Goal: Task Accomplishment & Management: Manage account settings

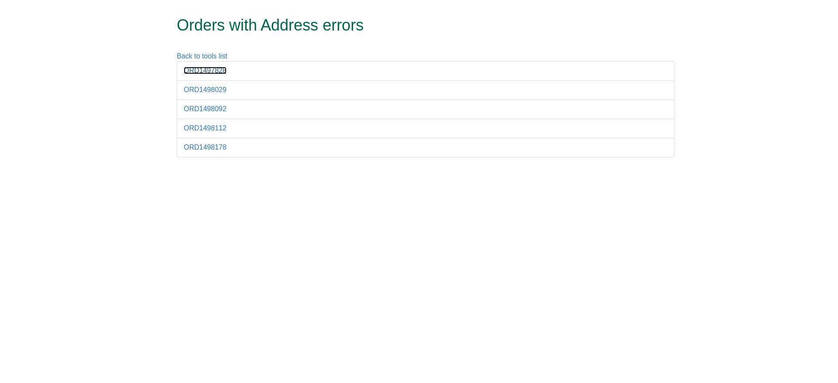
click at [200, 70] on link "ORD1497828" at bounding box center [205, 70] width 43 height 7
click at [215, 89] on link "ORD1498029" at bounding box center [205, 89] width 43 height 7
click at [210, 70] on link "ORD1497828" at bounding box center [205, 70] width 43 height 7
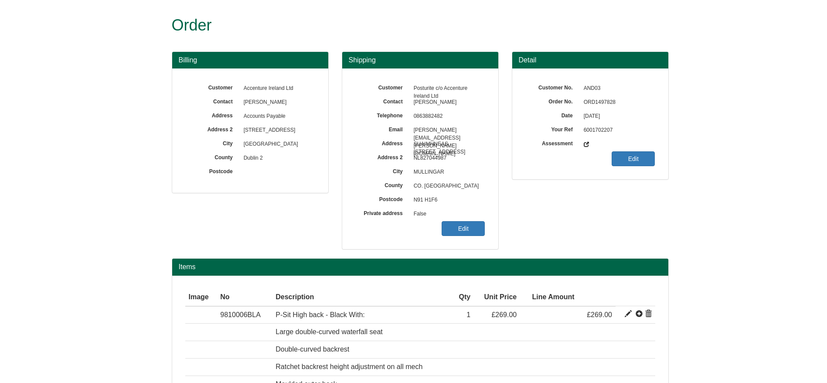
click at [597, 100] on span "ORD1497828" at bounding box center [618, 103] width 76 height 14
copy span "ORD1497828"
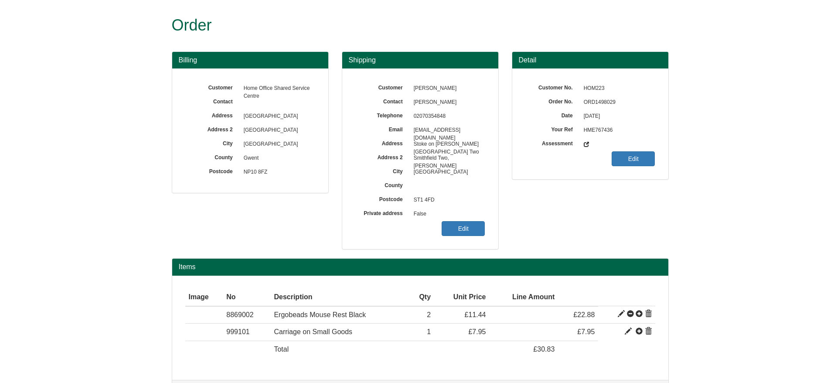
click at [600, 99] on span "ORD1498029" at bounding box center [618, 103] width 76 height 14
copy span "ORD1498029"
click at [448, 224] on link "Edit" at bounding box center [463, 228] width 43 height 15
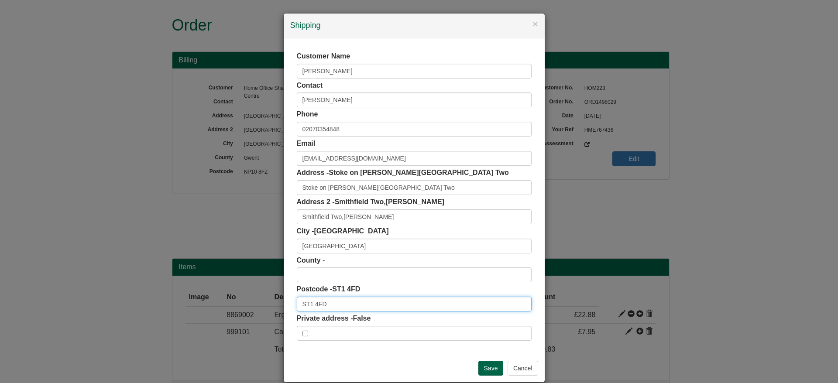
drag, startPoint x: 346, startPoint y: 301, endPoint x: 230, endPoint y: 307, distance: 115.8
click at [230, 307] on div "× Shipping Customer Name Bashirat Adeyemi Contact Bashirat Adeyemi Phone 020703…" at bounding box center [419, 191] width 838 height 383
drag, startPoint x: 283, startPoint y: 310, endPoint x: 244, endPoint y: 314, distance: 39.0
click at [244, 314] on div "× Shipping Customer Name Bashirat Adeyemi Contact Bashirat Adeyemi Phone 020703…" at bounding box center [419, 191] width 838 height 383
drag, startPoint x: 359, startPoint y: 184, endPoint x: 211, endPoint y: 198, distance: 149.1
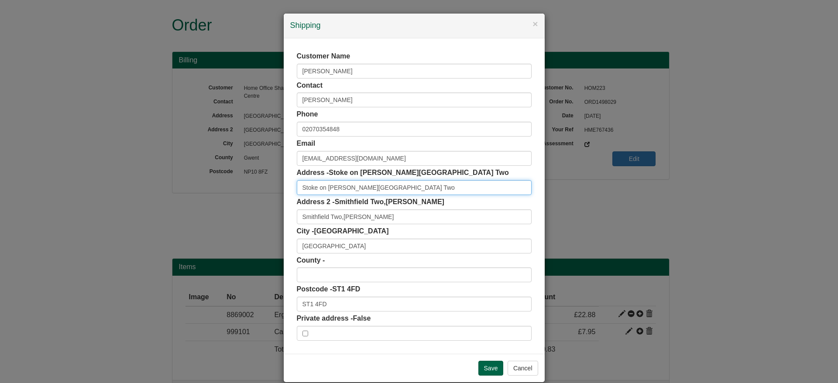
click at [211, 198] on div "× Shipping Customer Name Bashirat Adeyemi Contact Bashirat Adeyemi Phone 020703…" at bounding box center [419, 191] width 838 height 383
drag, startPoint x: 367, startPoint y: 215, endPoint x: 338, endPoint y: 224, distance: 30.1
click at [338, 224] on input "Smithfield Two,Hanley" at bounding box center [414, 216] width 235 height 15
click at [353, 306] on input "ST1 4FD" at bounding box center [414, 304] width 235 height 15
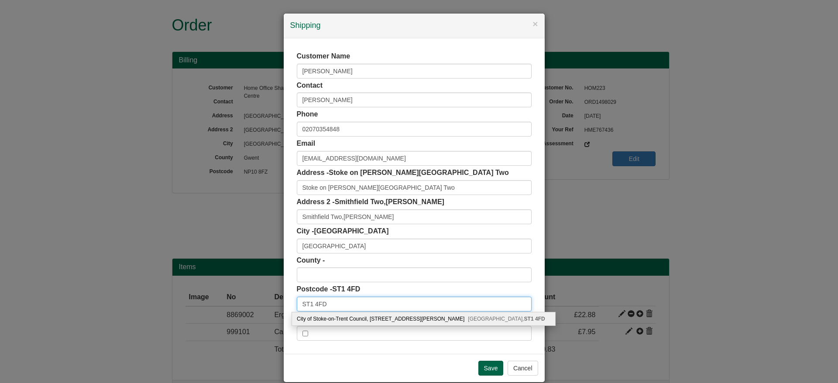
drag, startPoint x: 353, startPoint y: 306, endPoint x: 280, endPoint y: 303, distance: 72.9
click at [284, 303] on div "Customer Name Bashirat Adeyemi Contact Bashirat Adeyemi Phone 02070354848 Email…" at bounding box center [414, 195] width 261 height 315
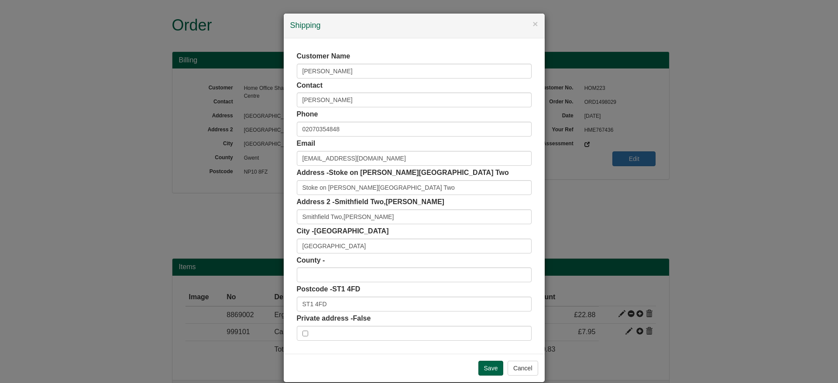
click at [510, 377] on div "Save Cancel" at bounding box center [414, 368] width 261 height 28
click at [511, 377] on div "Save Cancel" at bounding box center [414, 368] width 261 height 28
click at [409, 153] on input "Titilade.Adeyemi@homeoffice.gov.uk" at bounding box center [414, 158] width 235 height 15
click at [400, 191] on input "Stoke on Trent - Smithfield Two" at bounding box center [414, 187] width 235 height 15
click at [389, 217] on input "Smithfield Two,Hanley" at bounding box center [414, 216] width 235 height 15
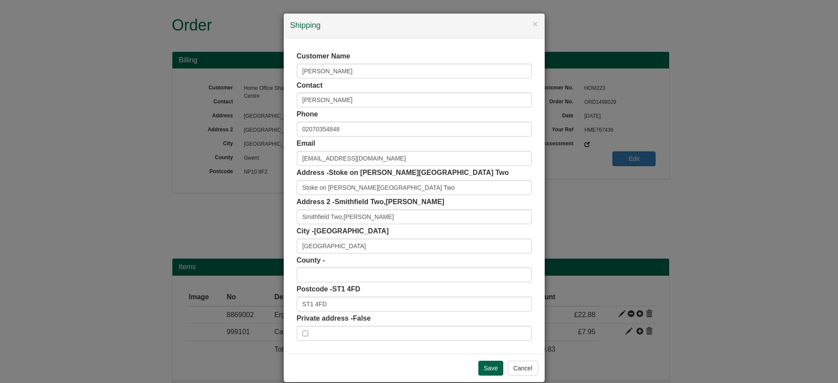
click at [363, 256] on div "County -" at bounding box center [414, 269] width 235 height 27
click at [356, 249] on input "Stoke-on-Trent" at bounding box center [414, 246] width 235 height 15
click at [340, 304] on input "ST1 4FD" at bounding box center [414, 304] width 235 height 15
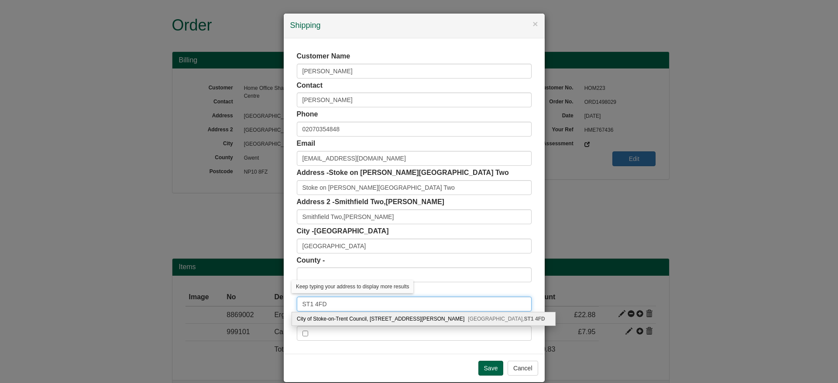
type input "ST1 4FD"
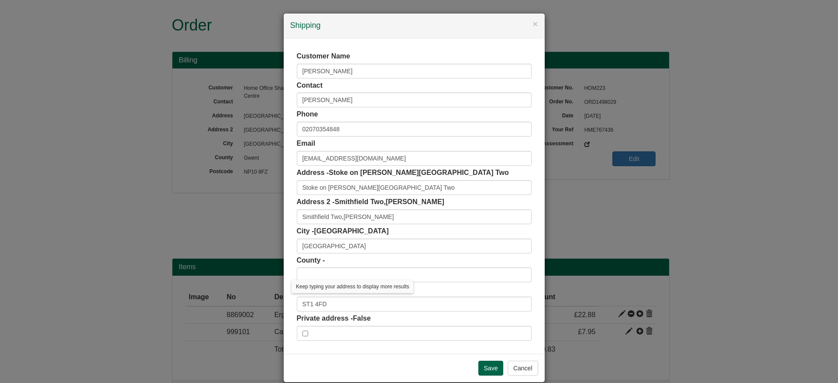
click at [287, 297] on div "Customer Name Bashirat Adeyemi Contact Bashirat Adeyemi Phone 02070354848 Email…" at bounding box center [414, 195] width 261 height 315
click at [520, 364] on button "Cancel" at bounding box center [522, 368] width 31 height 15
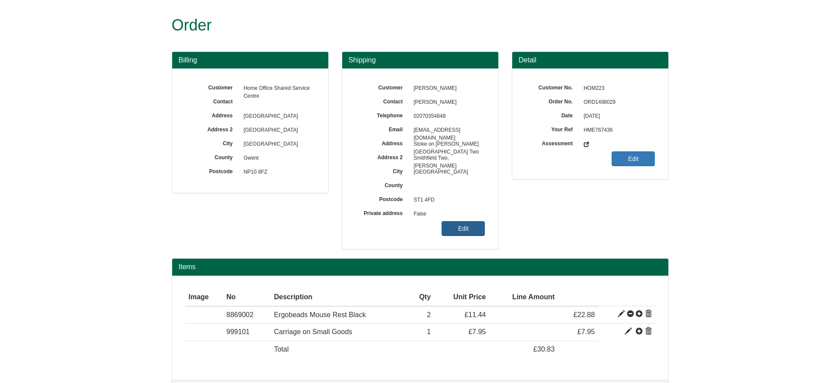
click at [475, 228] on link "Edit" at bounding box center [463, 228] width 43 height 15
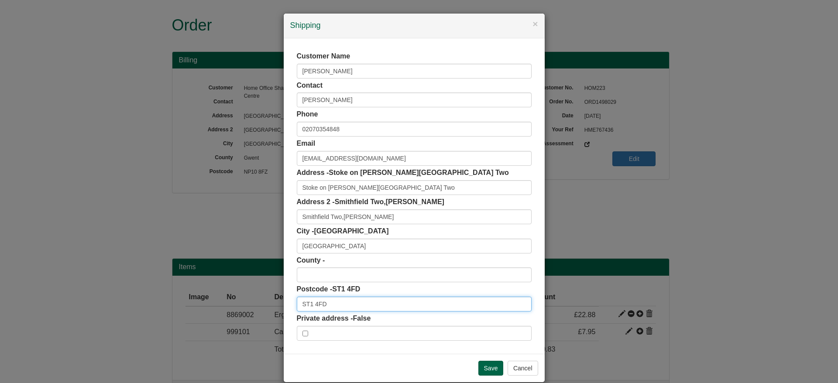
click at [352, 307] on input "ST1 4FD" at bounding box center [414, 304] width 235 height 15
click at [347, 251] on input "Stoke-on-Trent" at bounding box center [414, 246] width 235 height 15
click at [362, 215] on input "Smithfield Two,Hanley" at bounding box center [414, 216] width 235 height 15
click at [400, 191] on input "Stoke on Trent - Smithfield Two" at bounding box center [414, 187] width 235 height 15
click at [403, 161] on input "Titilade.Adeyemi@homeoffice.gov.uk" at bounding box center [414, 158] width 235 height 15
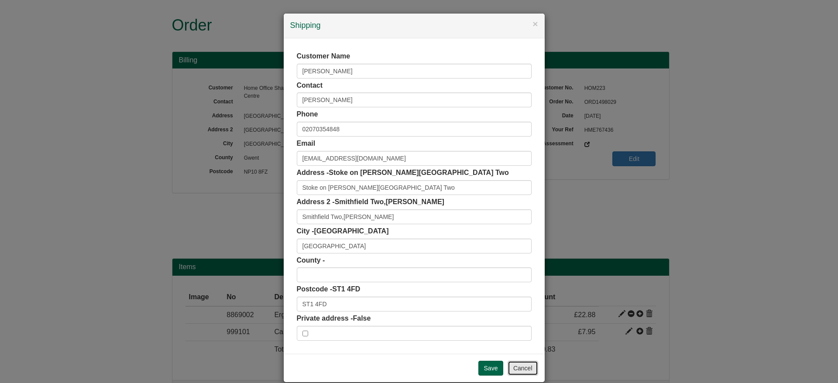
click at [520, 366] on button "Cancel" at bounding box center [522, 368] width 31 height 15
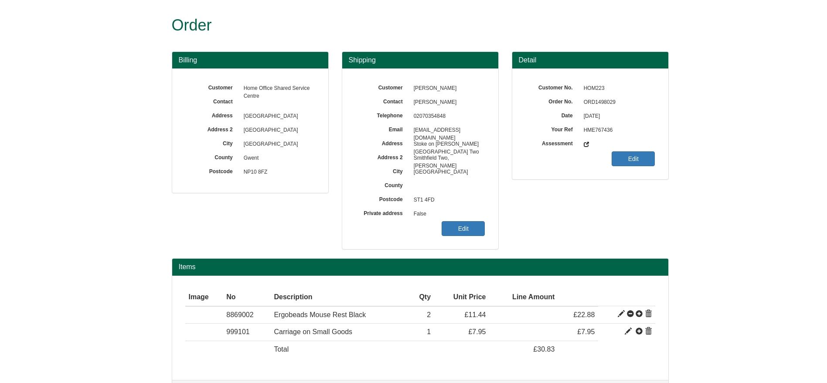
click at [630, 229] on div "Billing Customer Home Office Shared Service Centre Contact Address Phoenix Hous…" at bounding box center [420, 154] width 510 height 207
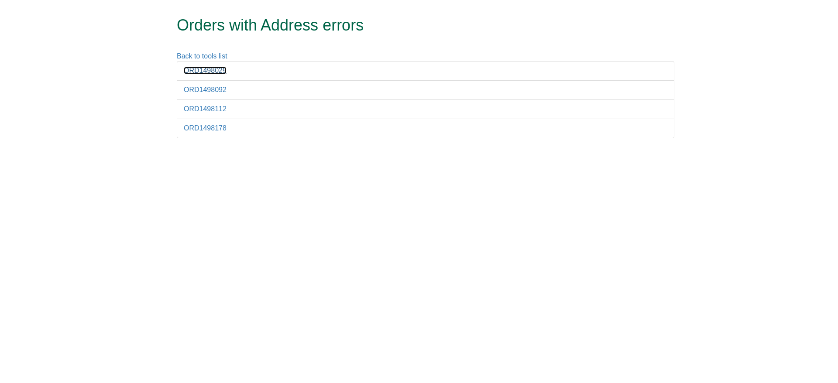
click at [206, 72] on link "ORD1498029" at bounding box center [205, 70] width 43 height 7
click at [323, 147] on html "Orders with Address errors Back to tools list ORD1498029 ORD1498092 ORD1498112 …" at bounding box center [419, 73] width 838 height 147
click at [218, 91] on link "ORD1498092" at bounding box center [205, 89] width 43 height 7
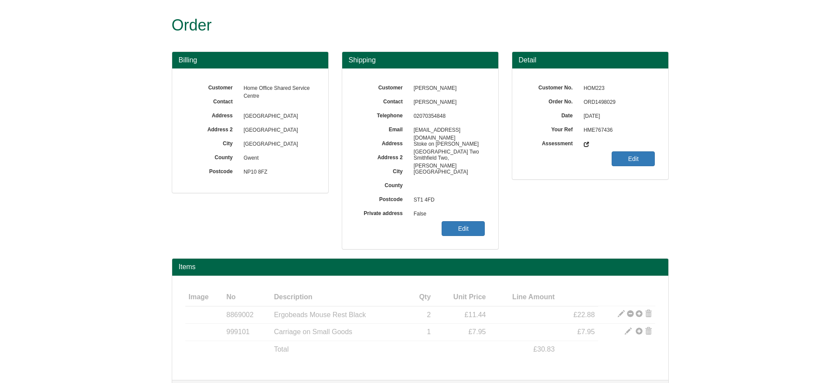
click at [603, 98] on span "ORD1498029" at bounding box center [618, 103] width 76 height 14
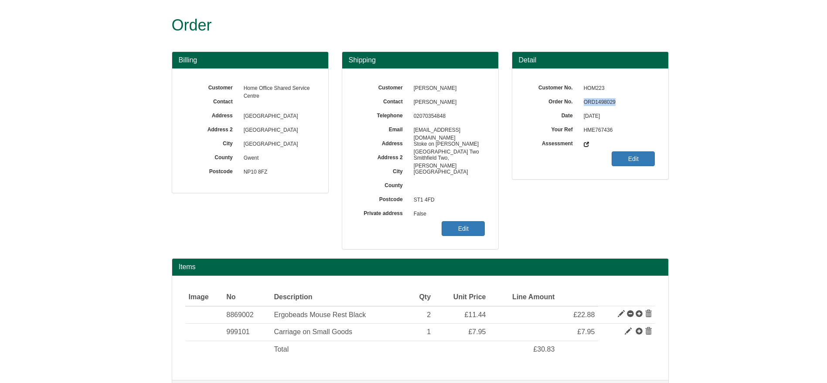
copy span "ORD1498029"
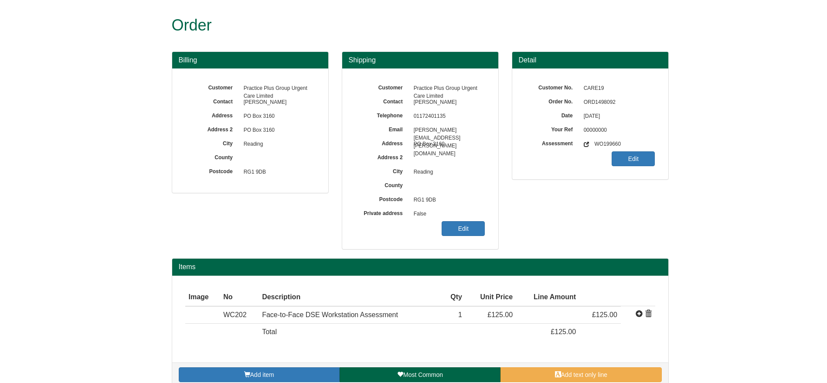
click at [599, 102] on span "ORD1498092" at bounding box center [618, 103] width 76 height 14
copy span "ORD1498092"
click at [479, 233] on link "Edit" at bounding box center [463, 228] width 43 height 15
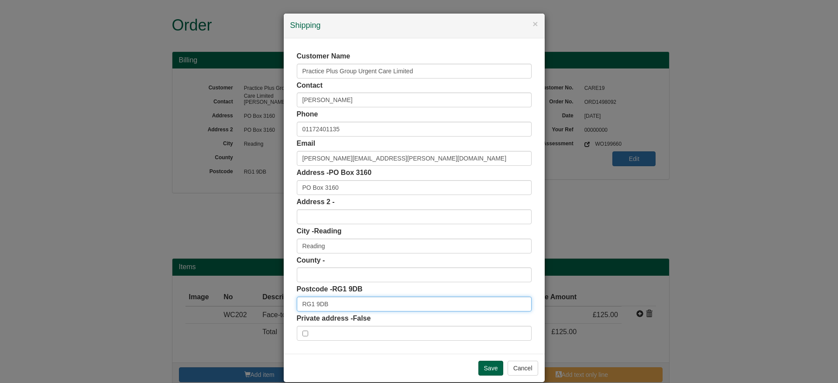
click at [338, 306] on input "RG1 9DB" at bounding box center [414, 304] width 235 height 15
drag, startPoint x: 428, startPoint y: 68, endPoint x: 234, endPoint y: 53, distance: 194.7
click at [234, 53] on div "× Shipping Customer Name Practice Plus Group Urgent Care Limited Contact Shelle…" at bounding box center [419, 191] width 838 height 383
drag, startPoint x: 350, startPoint y: 305, endPoint x: 240, endPoint y: 307, distance: 109.9
click at [240, 307] on div "× Shipping Customer Name Practice Plus Group Urgent Care Limited Contact Shelle…" at bounding box center [419, 191] width 838 height 383
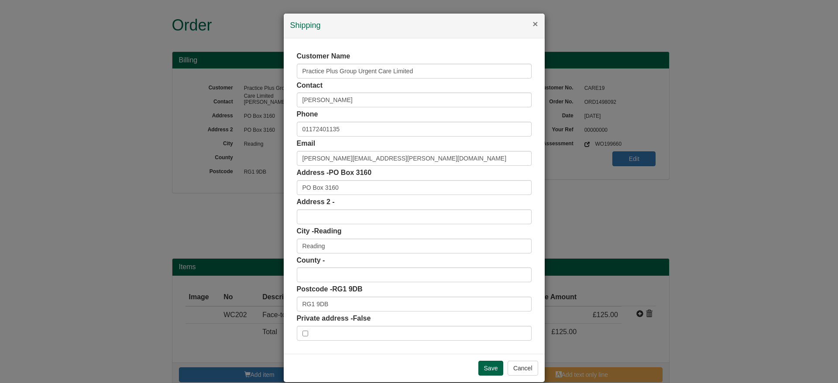
click at [532, 24] on button "×" at bounding box center [534, 23] width 5 height 9
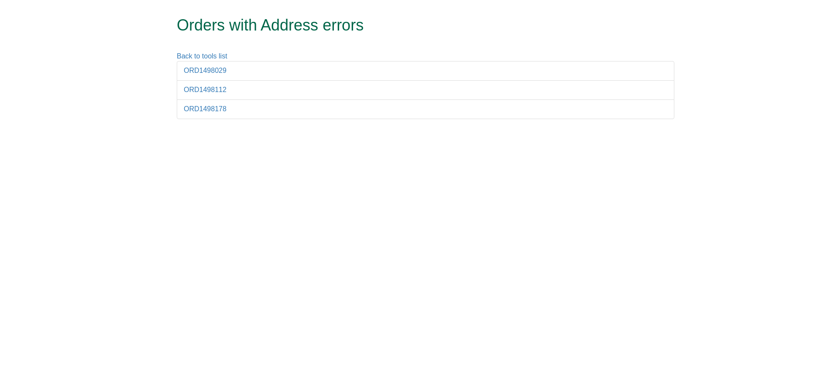
click at [202, 85] on li "ORD1498112" at bounding box center [425, 90] width 497 height 20
click at [209, 90] on link "ORD1498112" at bounding box center [205, 89] width 43 height 7
click at [194, 110] on link "ORD1498178" at bounding box center [205, 108] width 43 height 7
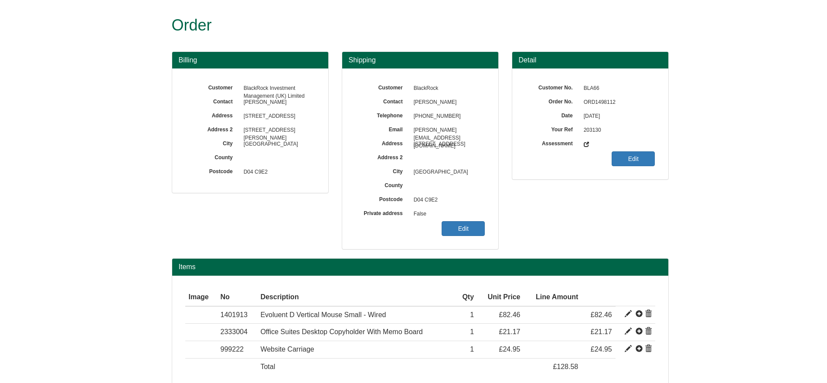
click at [591, 99] on span "ORD1498112" at bounding box center [618, 103] width 76 height 14
copy span "ORD1498112"
click at [591, 101] on span "ORD1498112" at bounding box center [618, 103] width 76 height 14
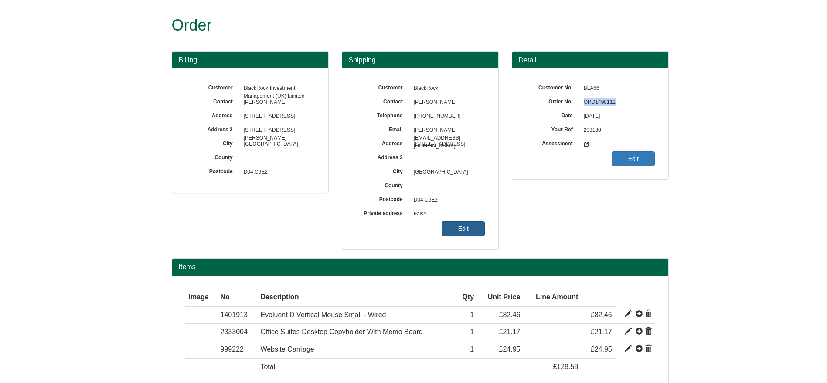
click at [450, 224] on link "Edit" at bounding box center [463, 228] width 43 height 15
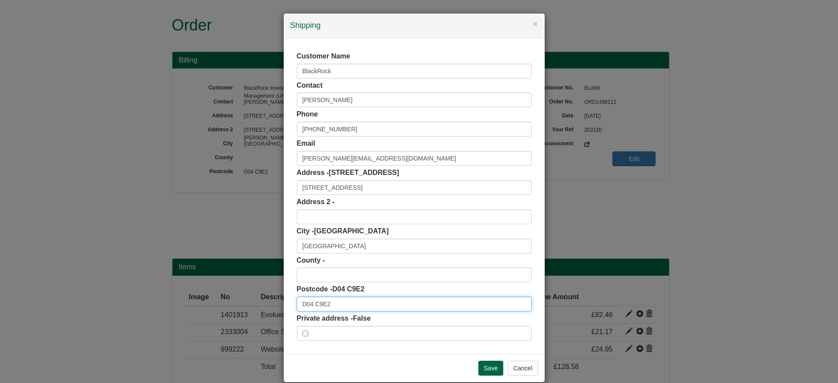
drag, startPoint x: 345, startPoint y: 306, endPoint x: 270, endPoint y: 317, distance: 76.7
click at [270, 317] on div "× Shipping Customer Name BlackRock Contact Sinead Quinn Phone +353 (1) 2467124 …" at bounding box center [419, 191] width 838 height 383
drag, startPoint x: 349, startPoint y: 75, endPoint x: 251, endPoint y: 68, distance: 98.8
click at [251, 68] on div "× Shipping Customer Name BlackRock Contact Sinead Quinn Phone +353 (1) 2467124 …" at bounding box center [419, 191] width 838 height 383
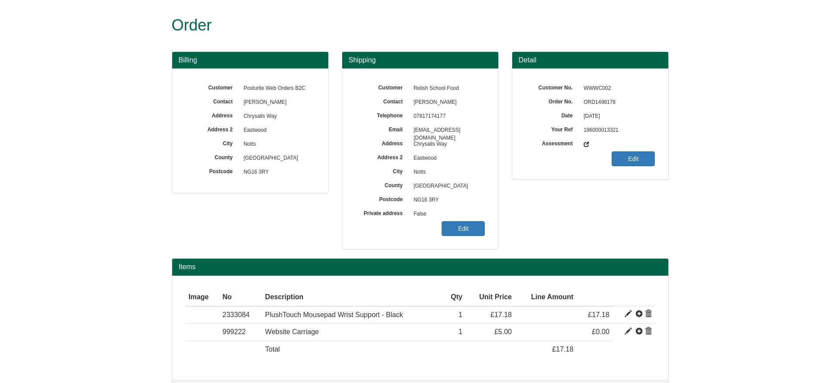
click at [605, 104] on span "ORD1498178" at bounding box center [618, 103] width 76 height 14
copy span "ORD1498178"
click at [463, 221] on link "Edit" at bounding box center [463, 228] width 43 height 15
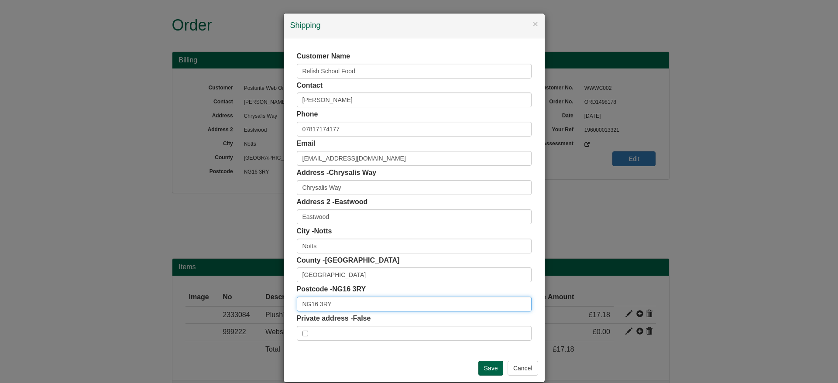
click at [353, 304] on input "NG16 3RY" at bounding box center [414, 304] width 235 height 15
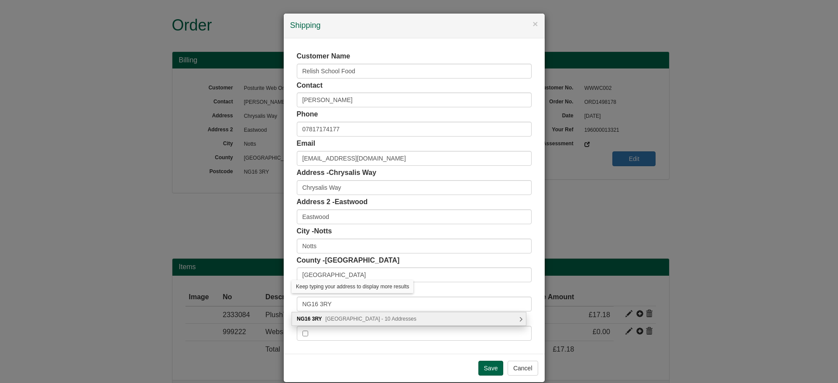
click at [365, 321] on span "Chrysalis Way, Nottingham - 10 Addresses" at bounding box center [370, 319] width 91 height 6
type input "NG16 3RY"
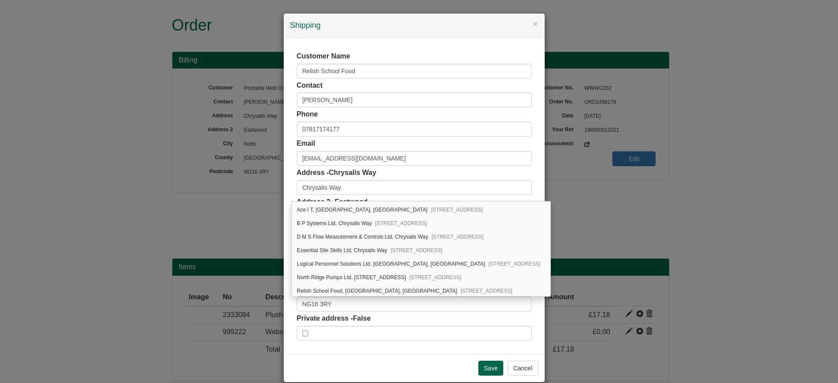
scroll to position [54, 0]
click at [473, 293] on div "Relish School Food, Monarch House, Chrysalis Way Eastwood, Nottingham, NG16 3RY" at bounding box center [421, 289] width 258 height 13
type input "Relish School Food"
type input "Monarch House, Chrysalis Way, Eastwood"
type input "Nottingham"
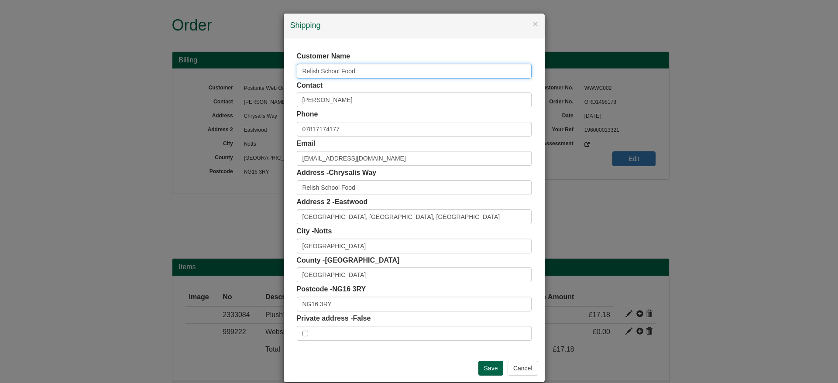
drag, startPoint x: 359, startPoint y: 72, endPoint x: 236, endPoint y: 72, distance: 123.4
click at [236, 72] on div "× Shipping Customer Name Relish School Food Contact Nicola Ohara Phone 07817174…" at bounding box center [419, 191] width 838 height 383
click at [284, 80] on div "Customer Name Contact Nicola Ohara Phone 07817174177 Email nicolaohara@relishsc…" at bounding box center [414, 195] width 261 height 315
click at [478, 362] on input "Save" at bounding box center [490, 368] width 25 height 15
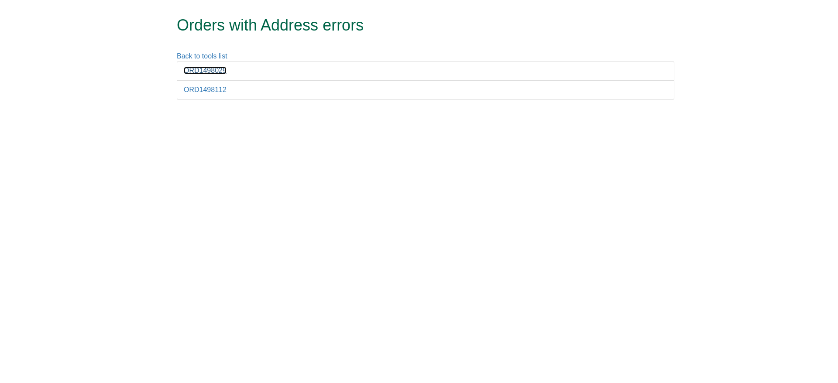
click at [199, 74] on link "ORD1498029" at bounding box center [205, 70] width 43 height 7
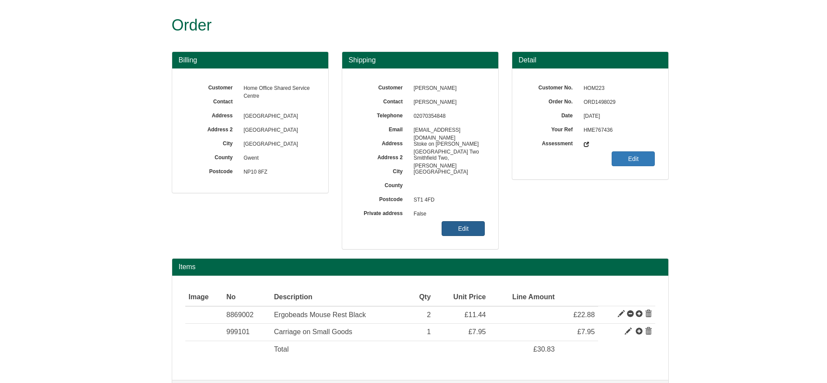
click at [464, 223] on link "Edit" at bounding box center [463, 228] width 43 height 15
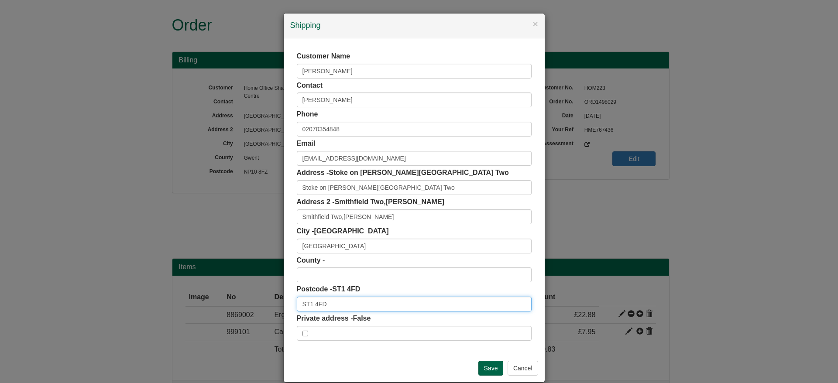
drag, startPoint x: 344, startPoint y: 304, endPoint x: 248, endPoint y: 304, distance: 95.5
click at [248, 304] on div "× Shipping Customer Name [PERSON_NAME] Contact [PERSON_NAME] Phone [PHONE_NUMBE…" at bounding box center [419, 191] width 838 height 383
click at [485, 372] on input "Save" at bounding box center [490, 368] width 25 height 15
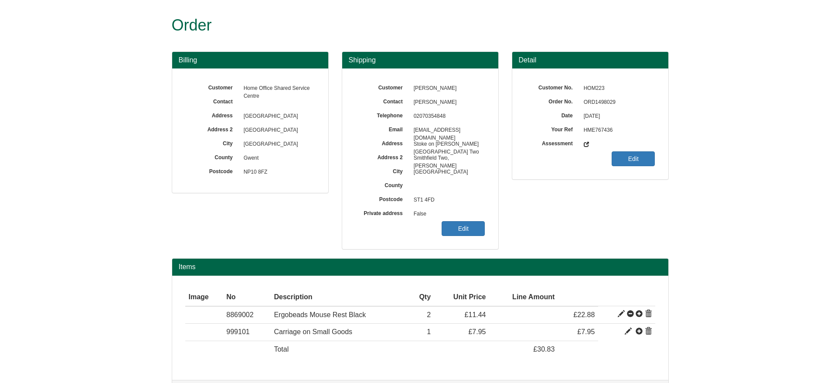
click at [602, 96] on span "ORD1498029" at bounding box center [618, 103] width 76 height 14
copy span "ORD1498029"
